Goal: Obtain resource: Download file/media

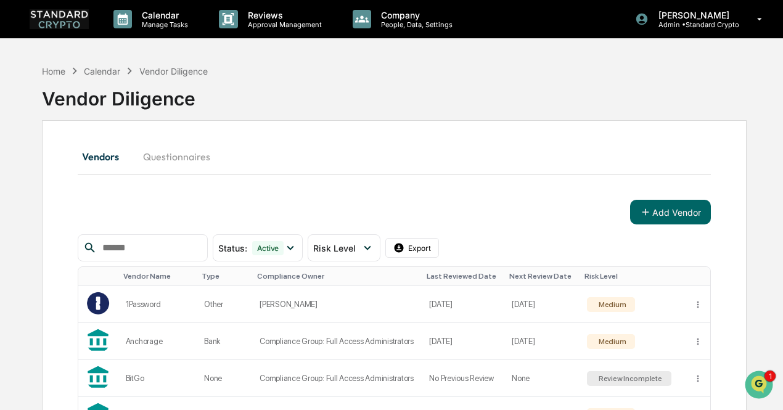
scroll to position [239, 0]
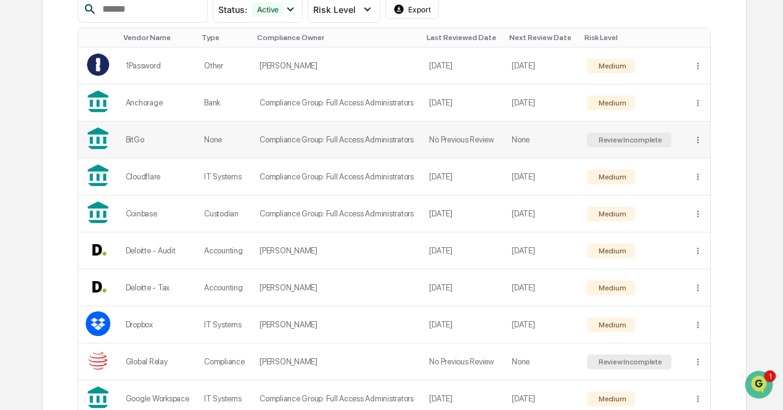
click at [416, 141] on td "Compliance Group: Full Access Administrators" at bounding box center [337, 139] width 170 height 37
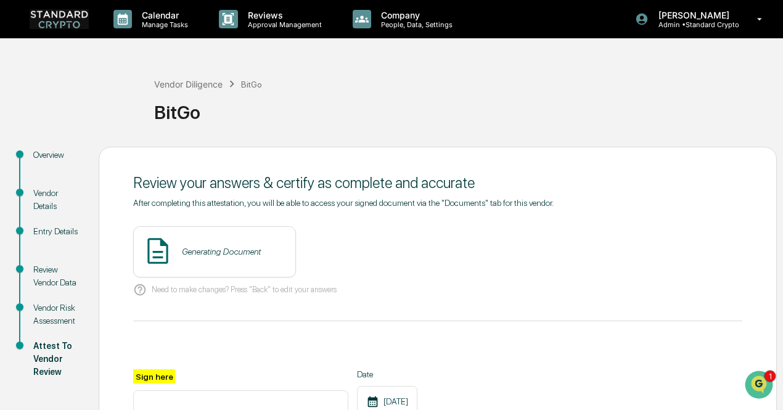
scroll to position [181, 0]
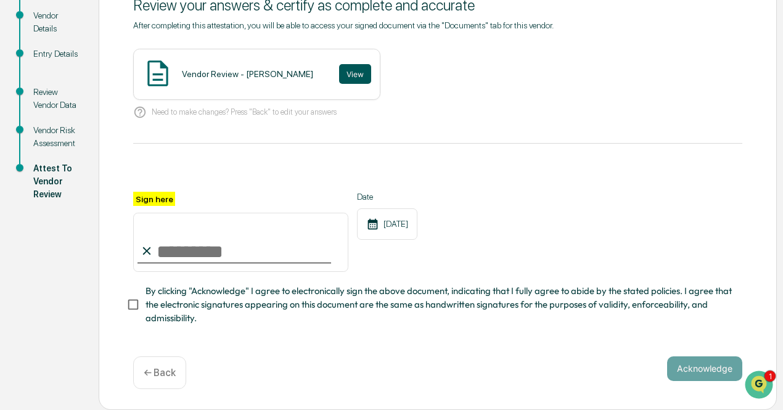
click at [339, 71] on button "View" at bounding box center [355, 74] width 32 height 20
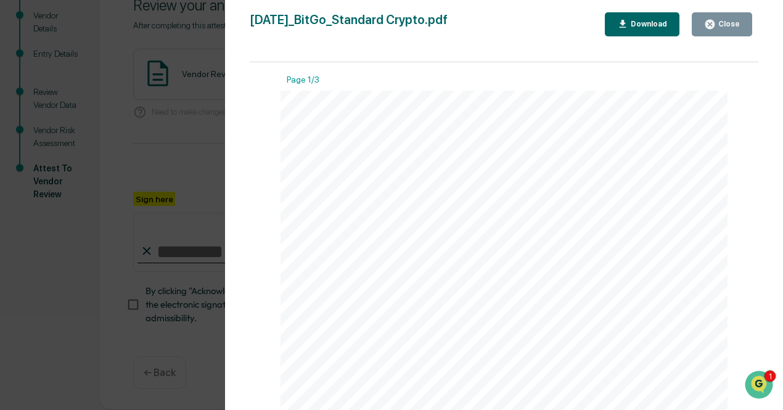
scroll to position [0, 0]
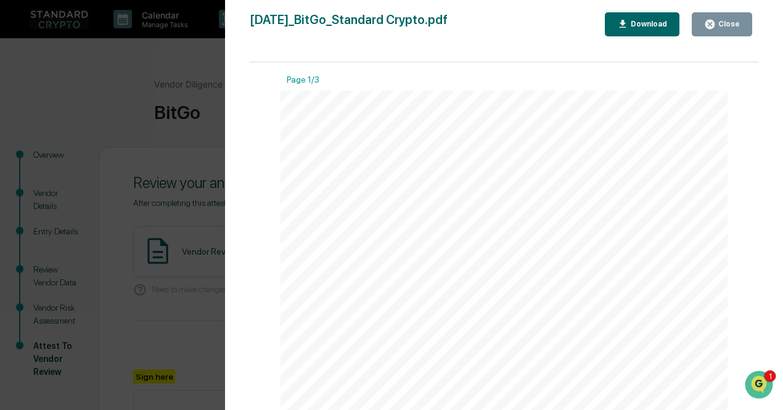
click at [649, 23] on div "Download" at bounding box center [647, 24] width 39 height 9
click at [172, 149] on div "Version History [DATE] 05:47 PM [PERSON_NAME] [DATE]_BitGo_Standard Crypto.pdf …" at bounding box center [391, 205] width 783 height 410
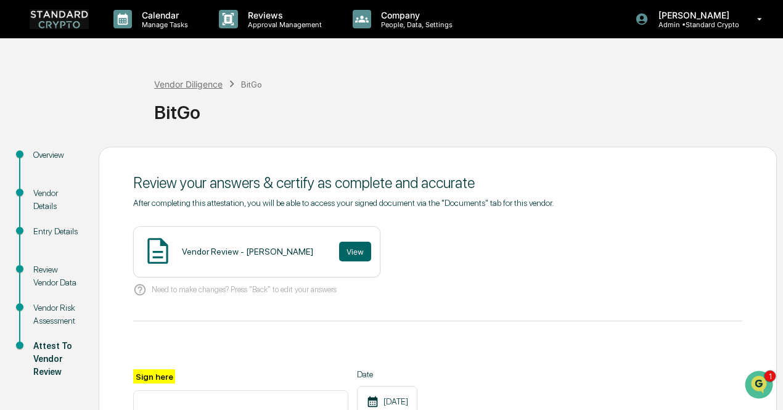
click at [197, 84] on div "Vendor Diligence" at bounding box center [188, 84] width 68 height 10
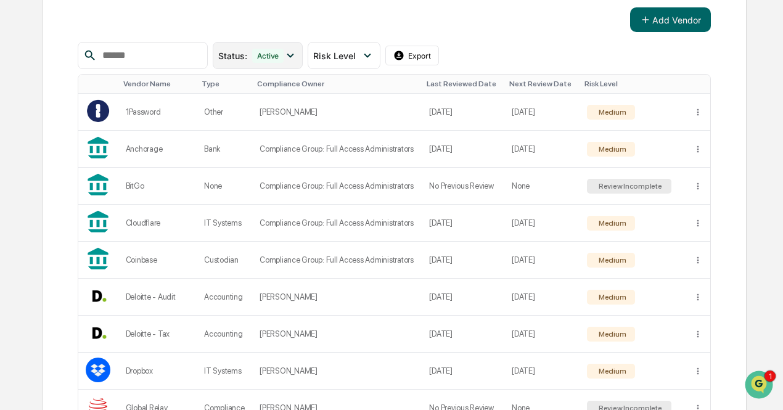
scroll to position [202, 0]
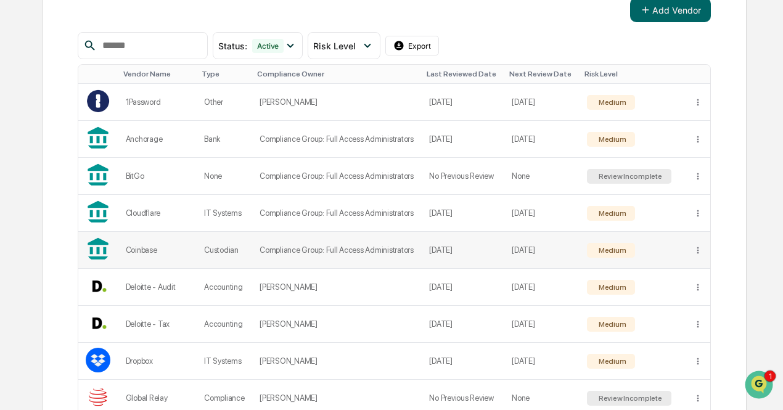
click at [584, 250] on td "Medium" at bounding box center [633, 250] width 106 height 37
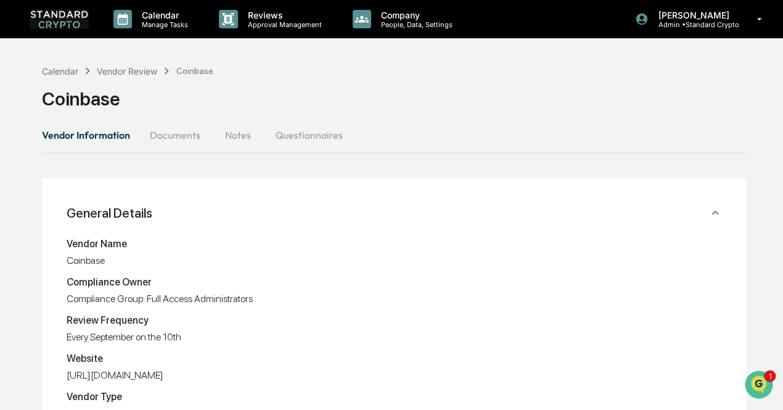
click at [185, 127] on button "Documents" at bounding box center [175, 135] width 70 height 30
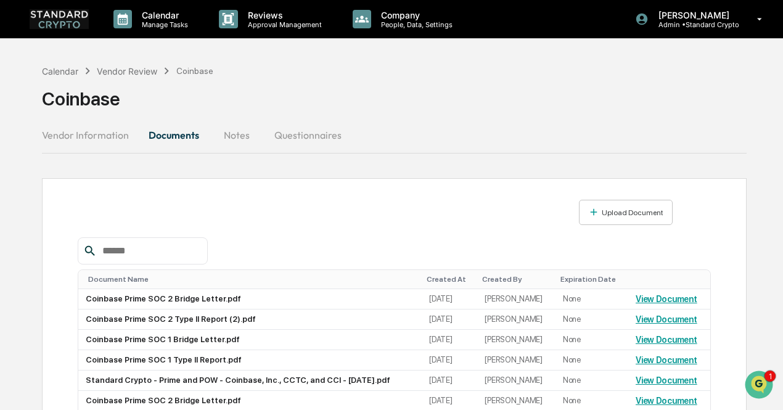
click at [118, 139] on button "Vendor Information" at bounding box center [90, 135] width 97 height 30
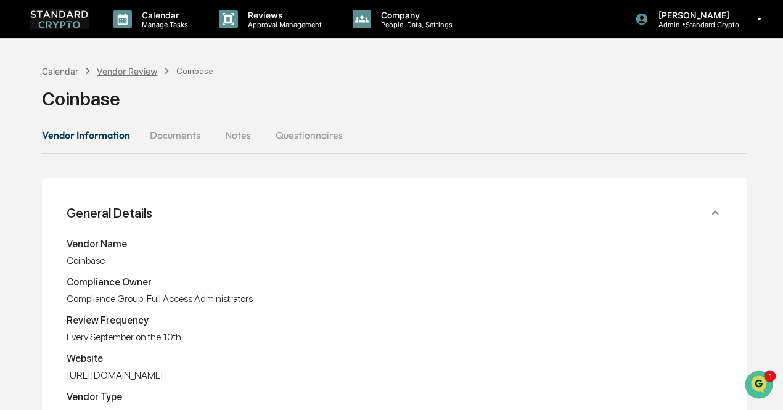
click at [110, 67] on div "Vendor Review" at bounding box center [127, 71] width 60 height 10
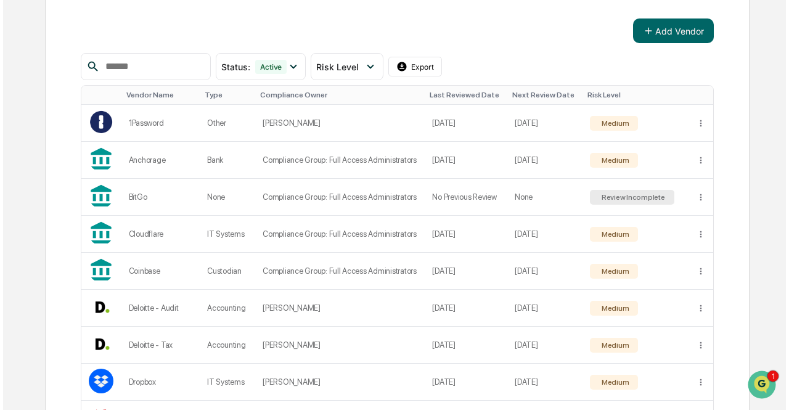
scroll to position [307, 0]
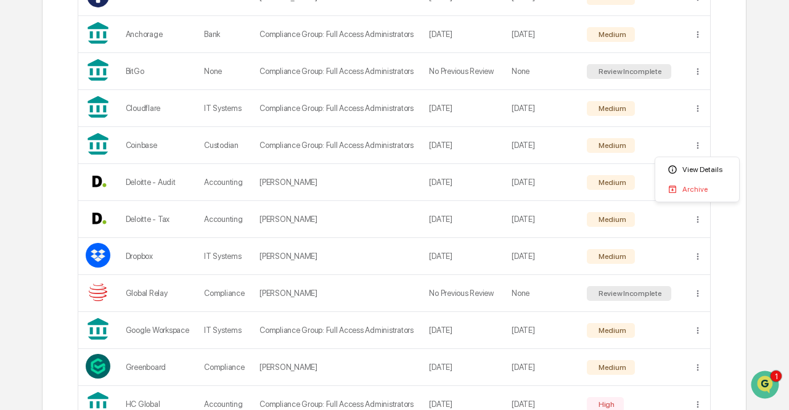
click at [696, 171] on div "View Details" at bounding box center [697, 170] width 79 height 20
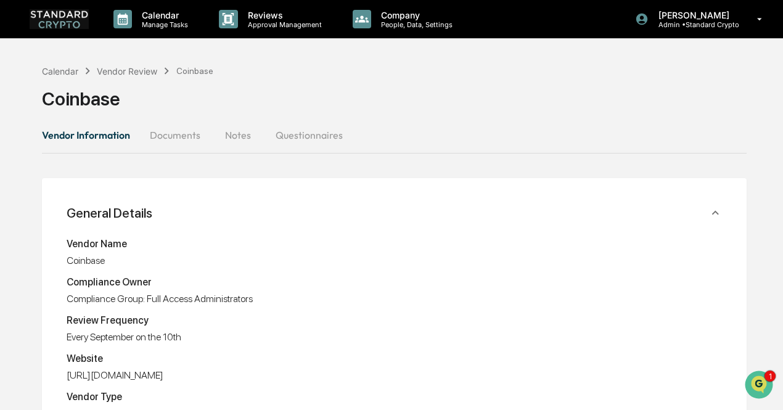
click at [183, 139] on button "Documents" at bounding box center [175, 135] width 70 height 30
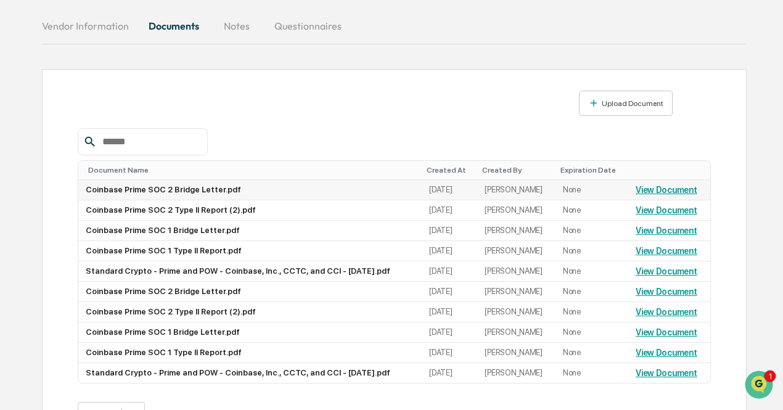
scroll to position [146, 0]
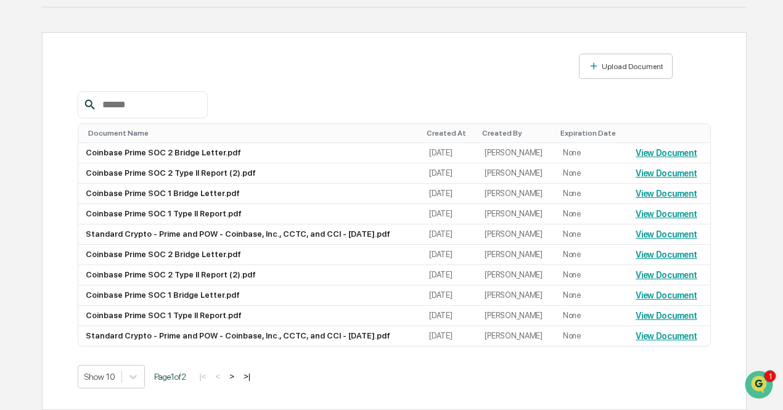
click at [253, 377] on button ">|" at bounding box center [247, 376] width 14 height 10
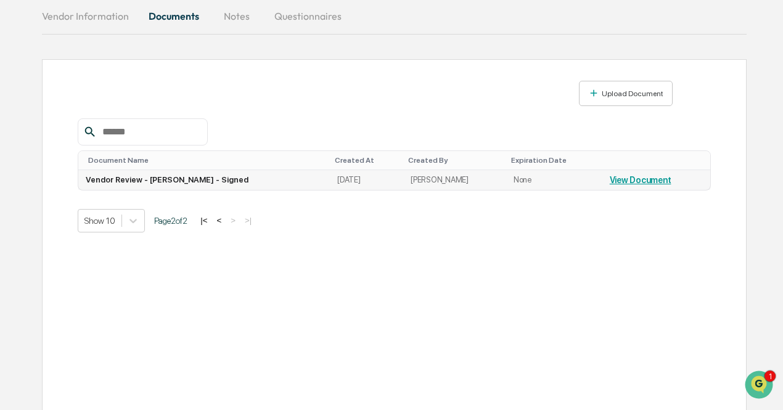
click at [635, 178] on link "View Document" at bounding box center [641, 180] width 62 height 10
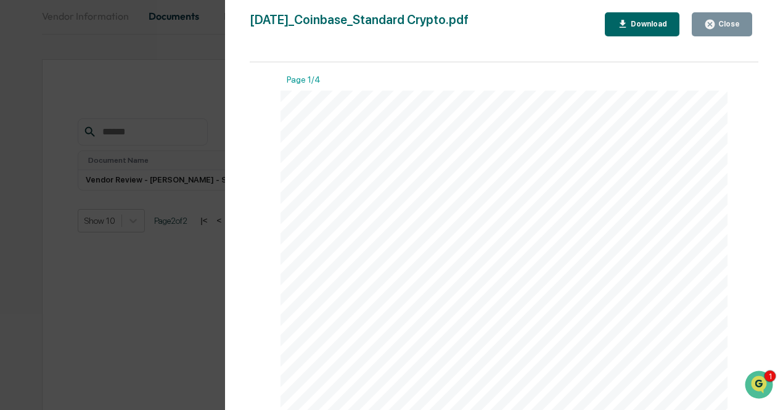
click at [643, 22] on div "Download" at bounding box center [647, 24] width 39 height 9
click at [160, 253] on div "Version History [DATE] 04:27 PM [PERSON_NAME] [DATE]_Coinbase_Standard Crypto.p…" at bounding box center [391, 205] width 783 height 410
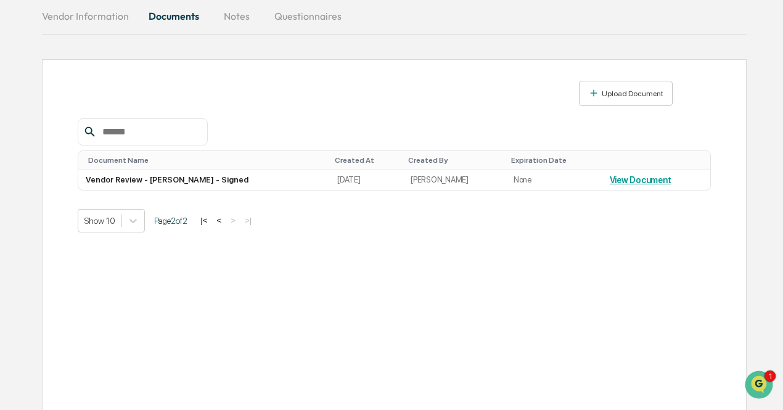
scroll to position [61, 0]
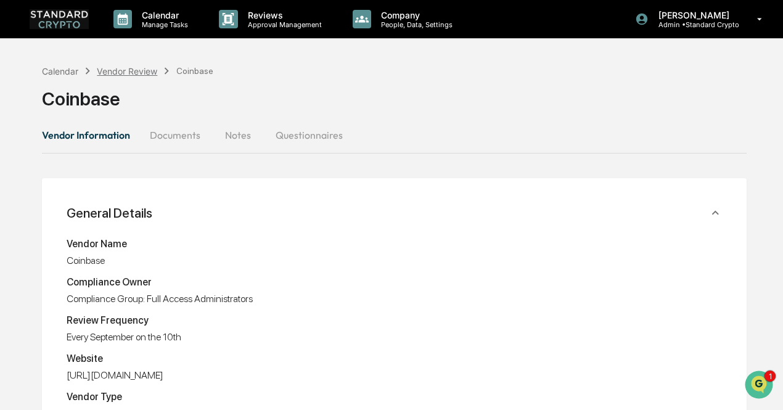
click at [137, 68] on div "Vendor Review" at bounding box center [127, 71] width 60 height 10
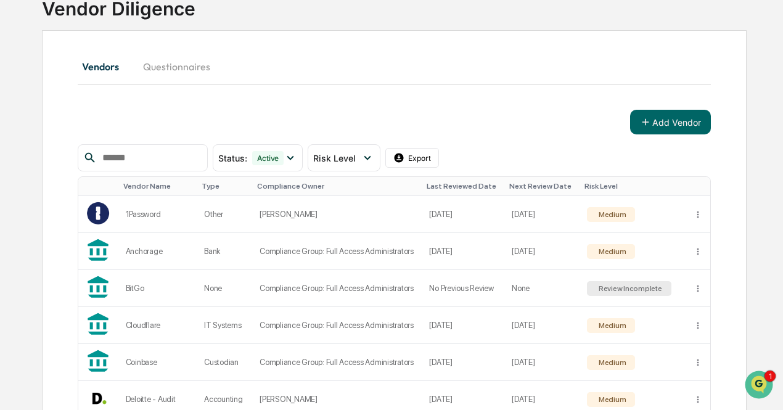
scroll to position [93, 0]
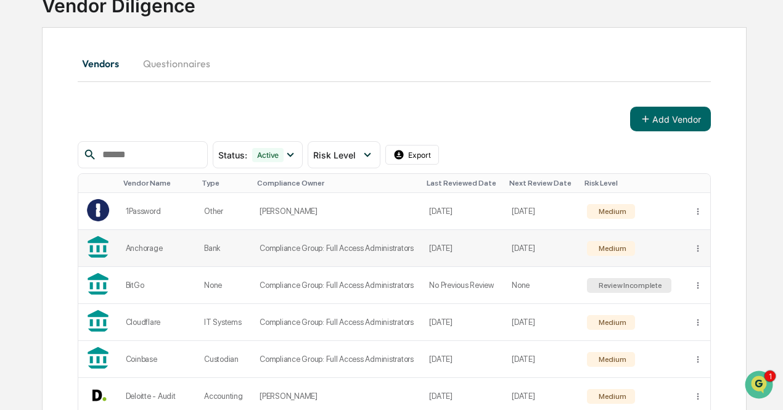
click at [561, 241] on td "[DATE]" at bounding box center [541, 248] width 75 height 37
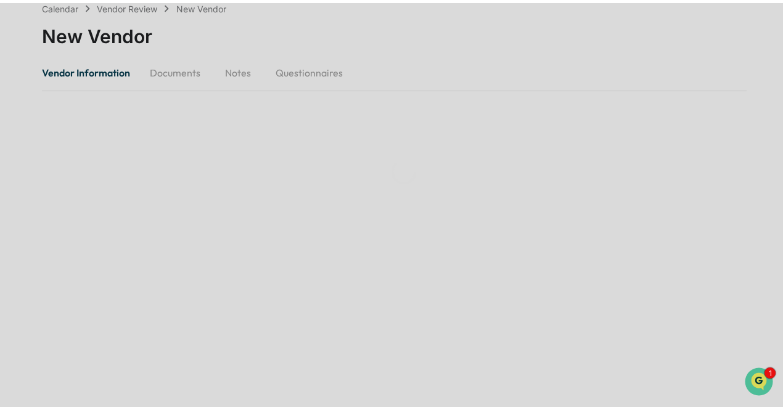
scroll to position [93, 0]
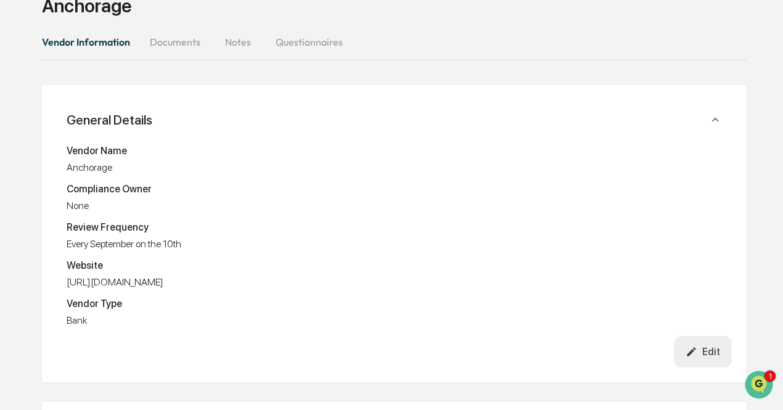
click at [180, 39] on button "Documents" at bounding box center [175, 42] width 70 height 30
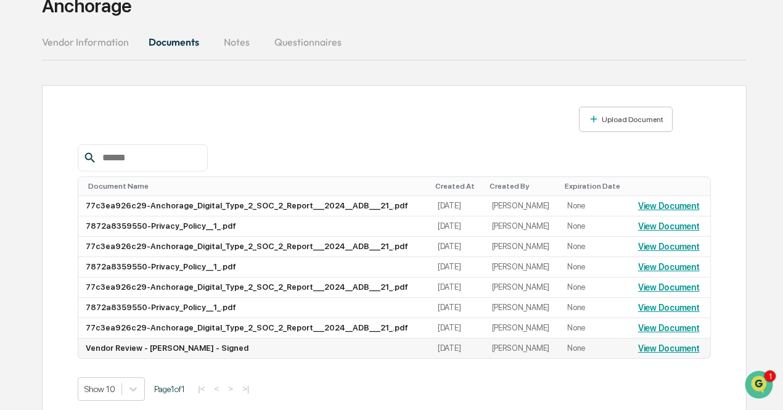
click at [649, 350] on link "View Document" at bounding box center [669, 348] width 62 height 10
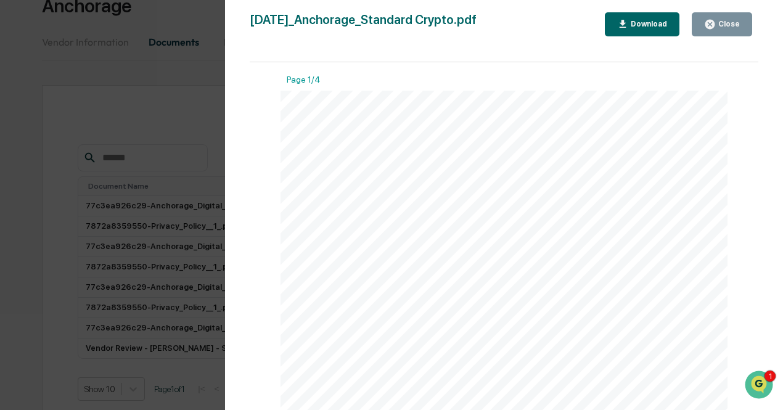
click at [633, 25] on div "Download" at bounding box center [647, 24] width 39 height 9
click at [194, 88] on div "Version History [DATE] 11:50 PM [PERSON_NAME] [DATE]_Anchorage_Standard Crypto.…" at bounding box center [391, 205] width 783 height 410
